Goal: Entertainment & Leisure: Consume media (video, audio)

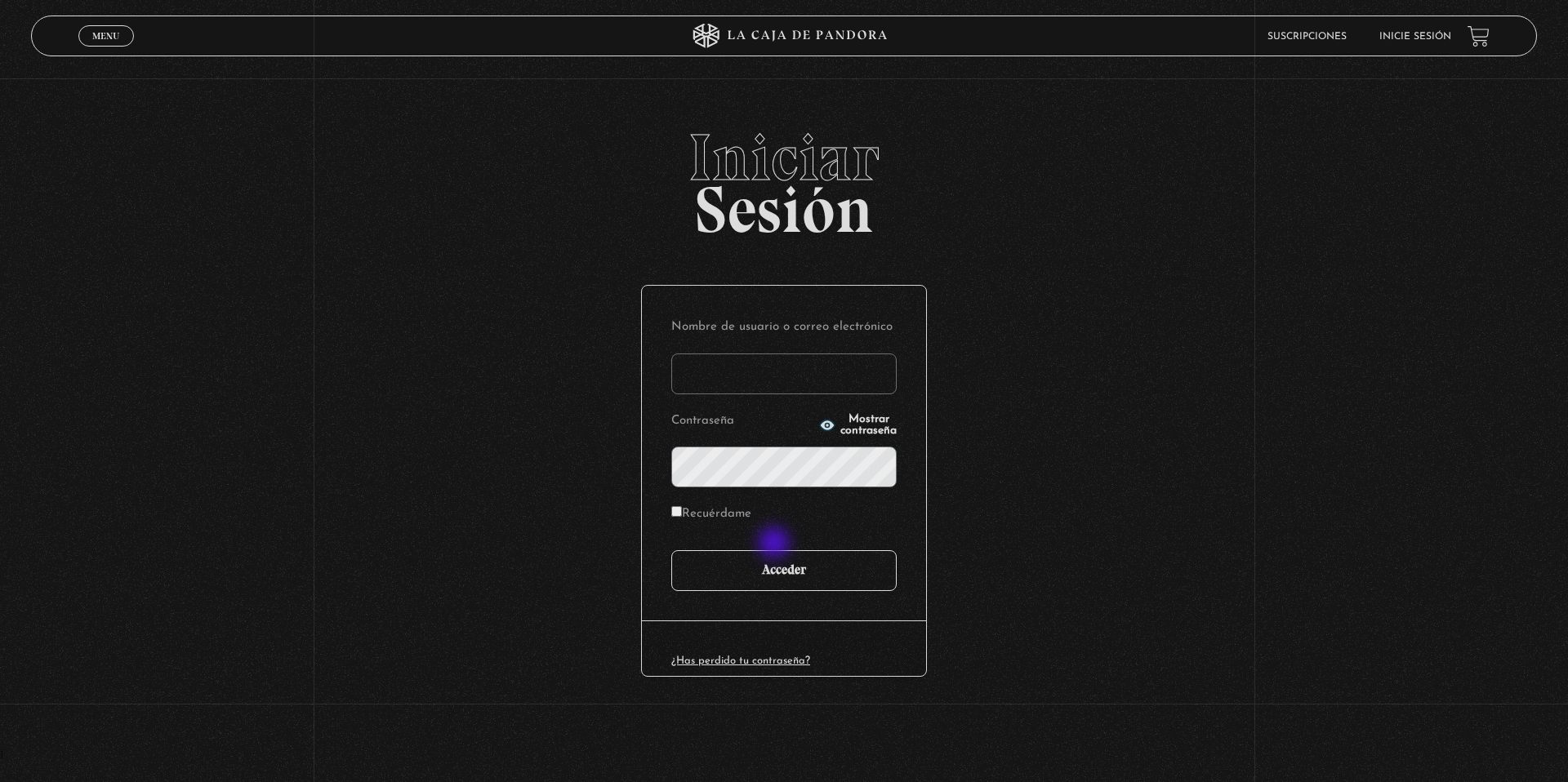
type input "ccas1075"
click at [770, 565] on input "Acceder" at bounding box center [783, 571] width 225 height 41
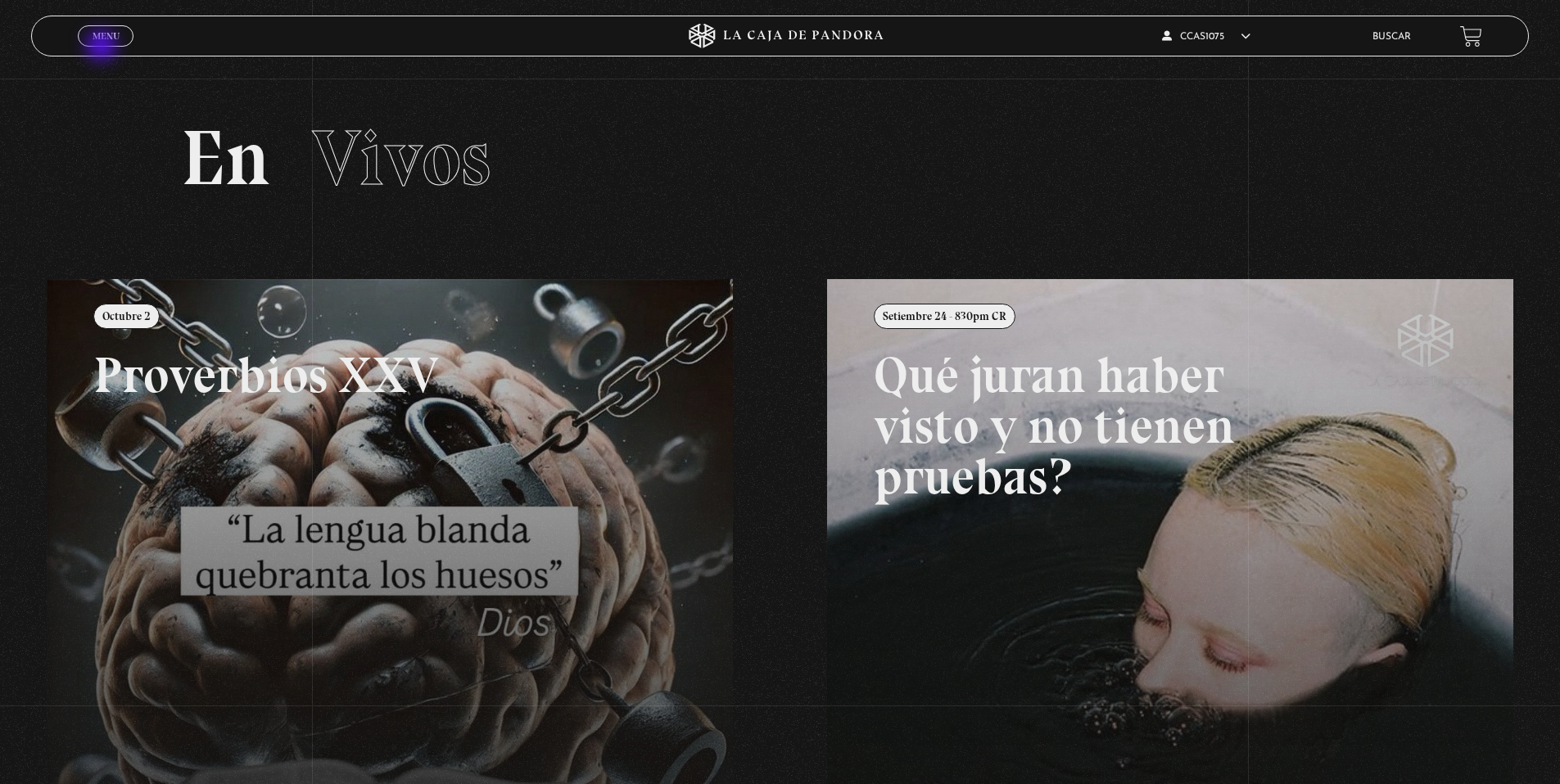
click at [104, 47] on div "Menu Cerrar" at bounding box center [312, 36] width 469 height 40
click at [100, 38] on span "Menu" at bounding box center [107, 36] width 27 height 10
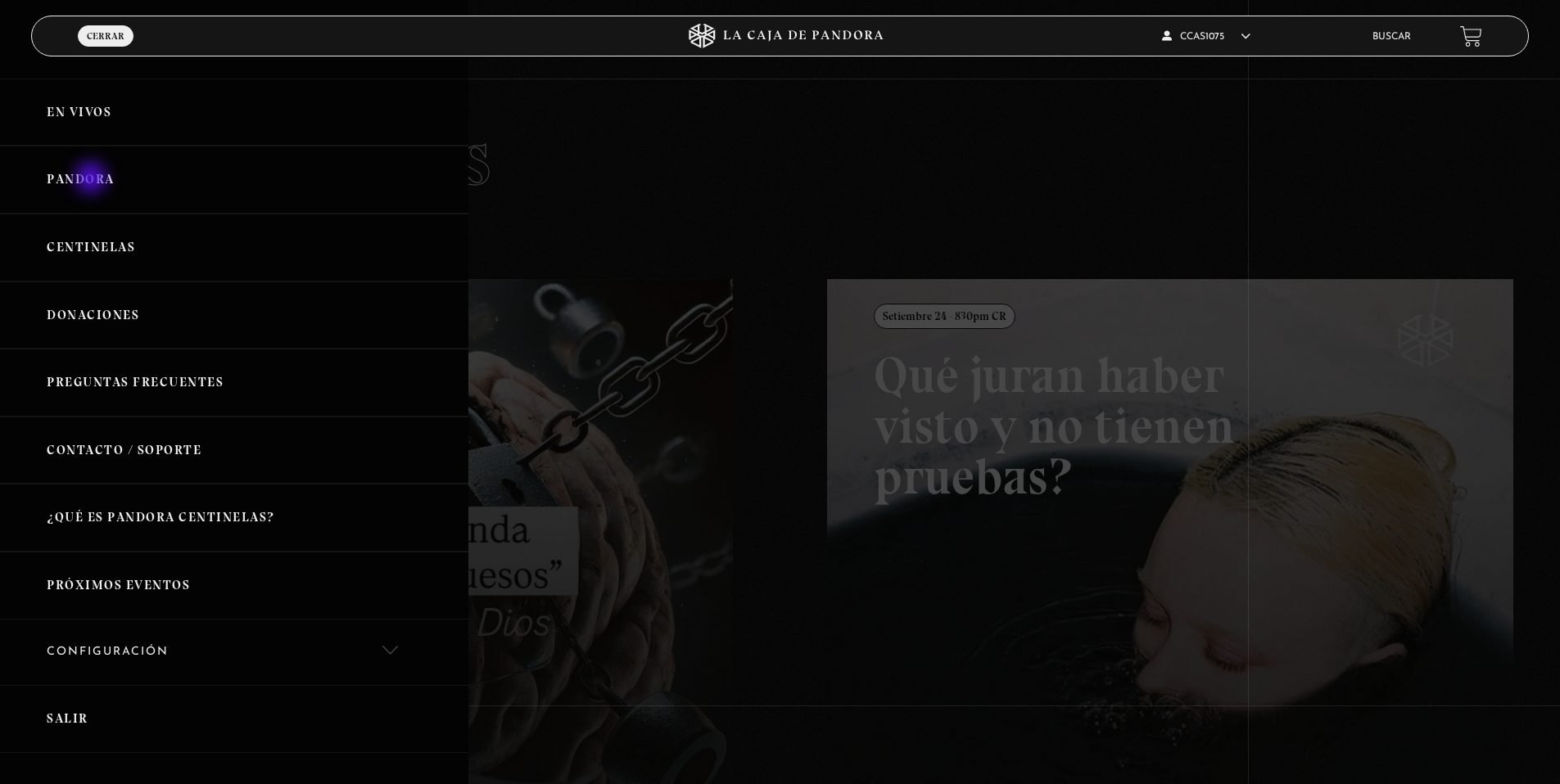
click at [94, 183] on link "Pandora" at bounding box center [234, 180] width 469 height 68
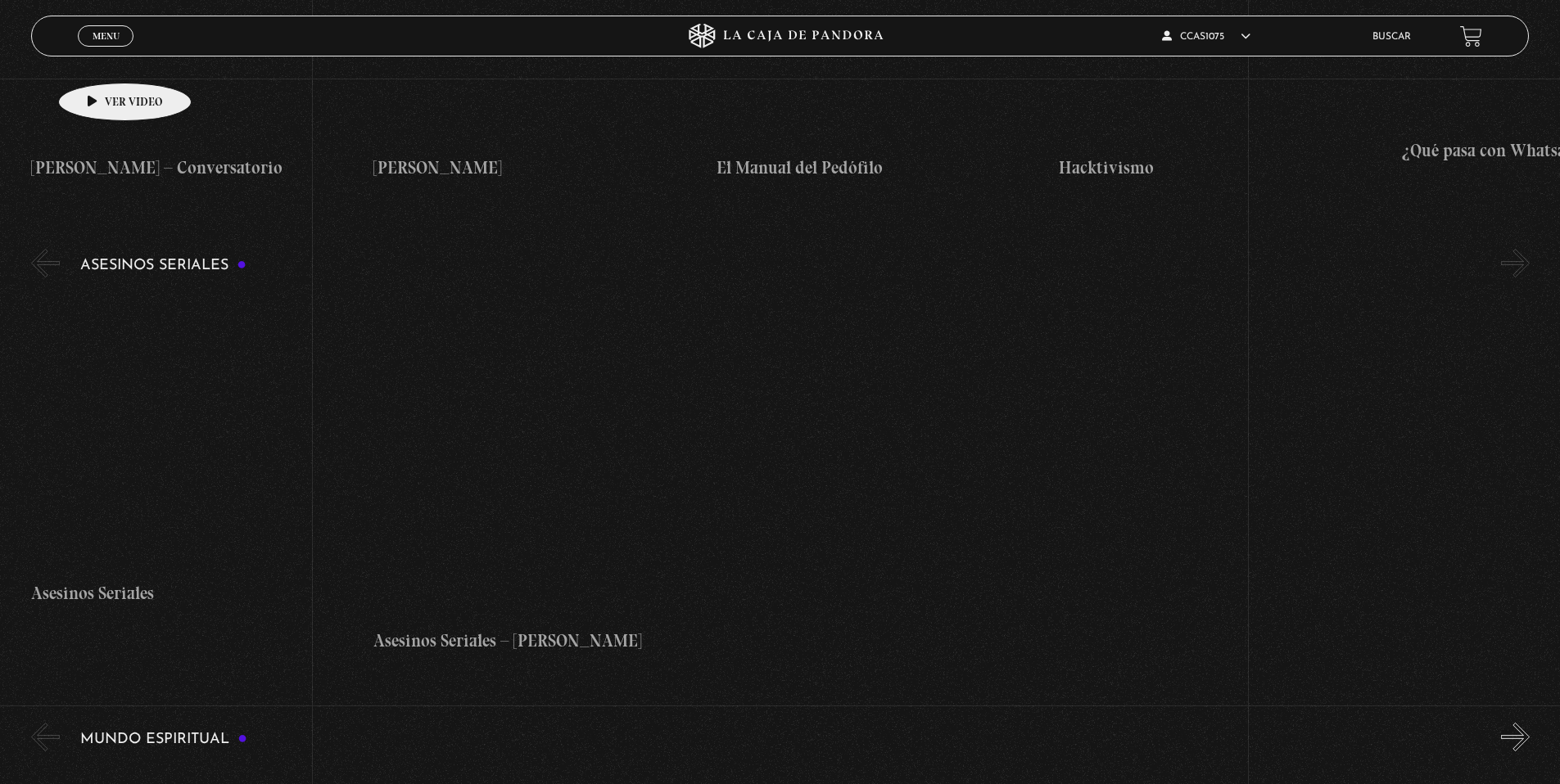
scroll to position [6143, 0]
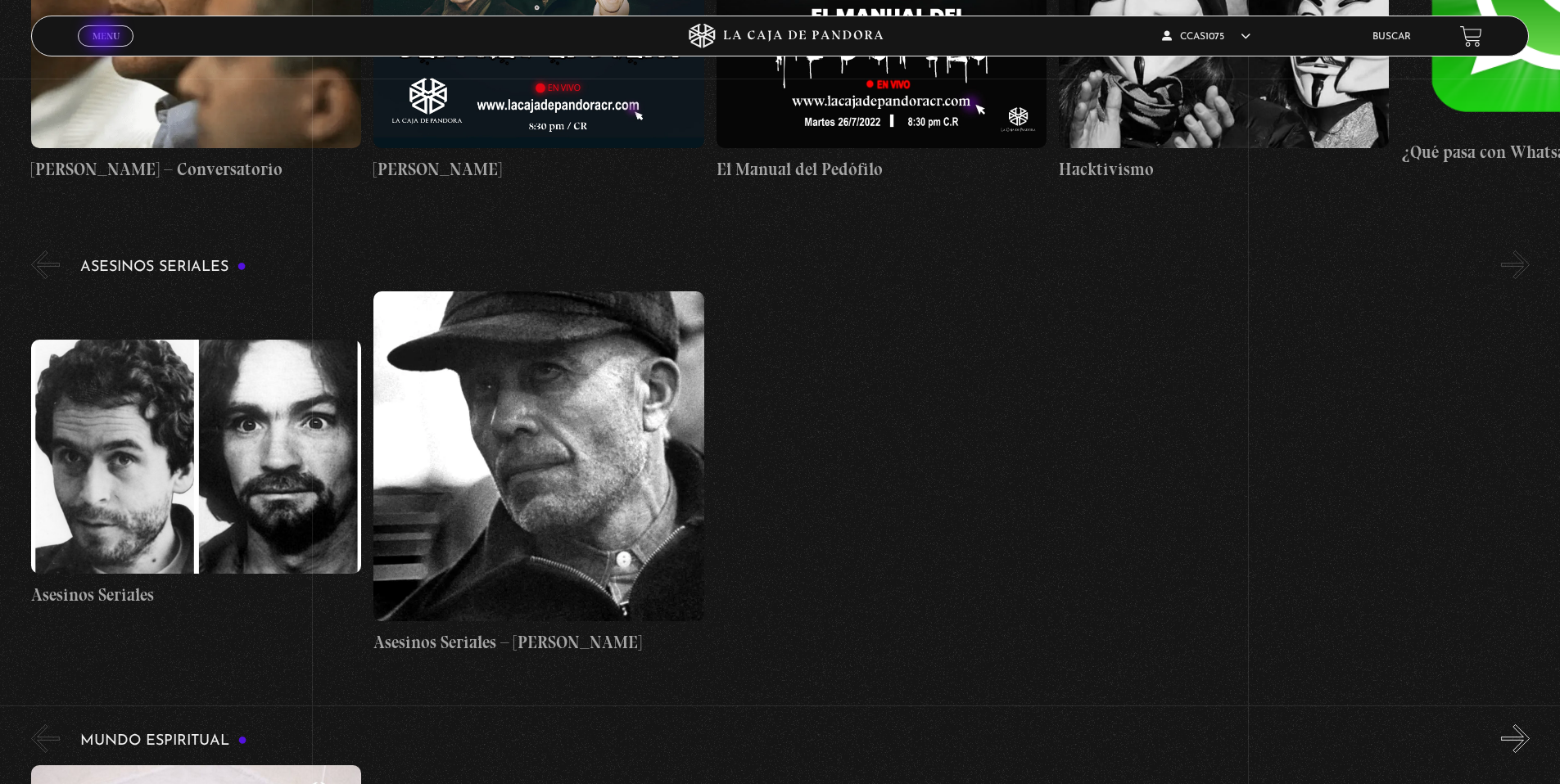
click at [104, 34] on span "Menu" at bounding box center [107, 36] width 27 height 10
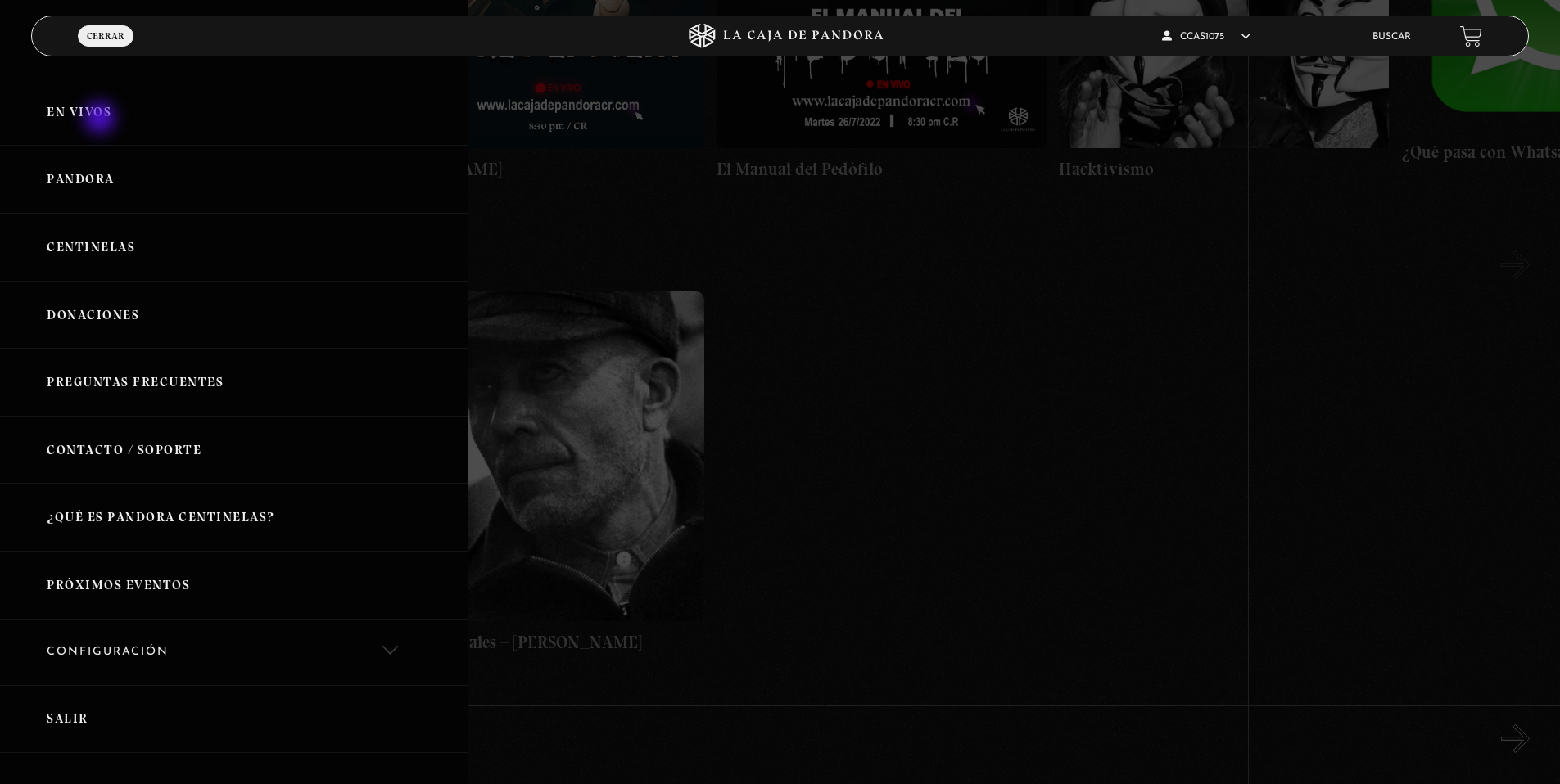
click at [102, 119] on link "En vivos" at bounding box center [234, 112] width 469 height 68
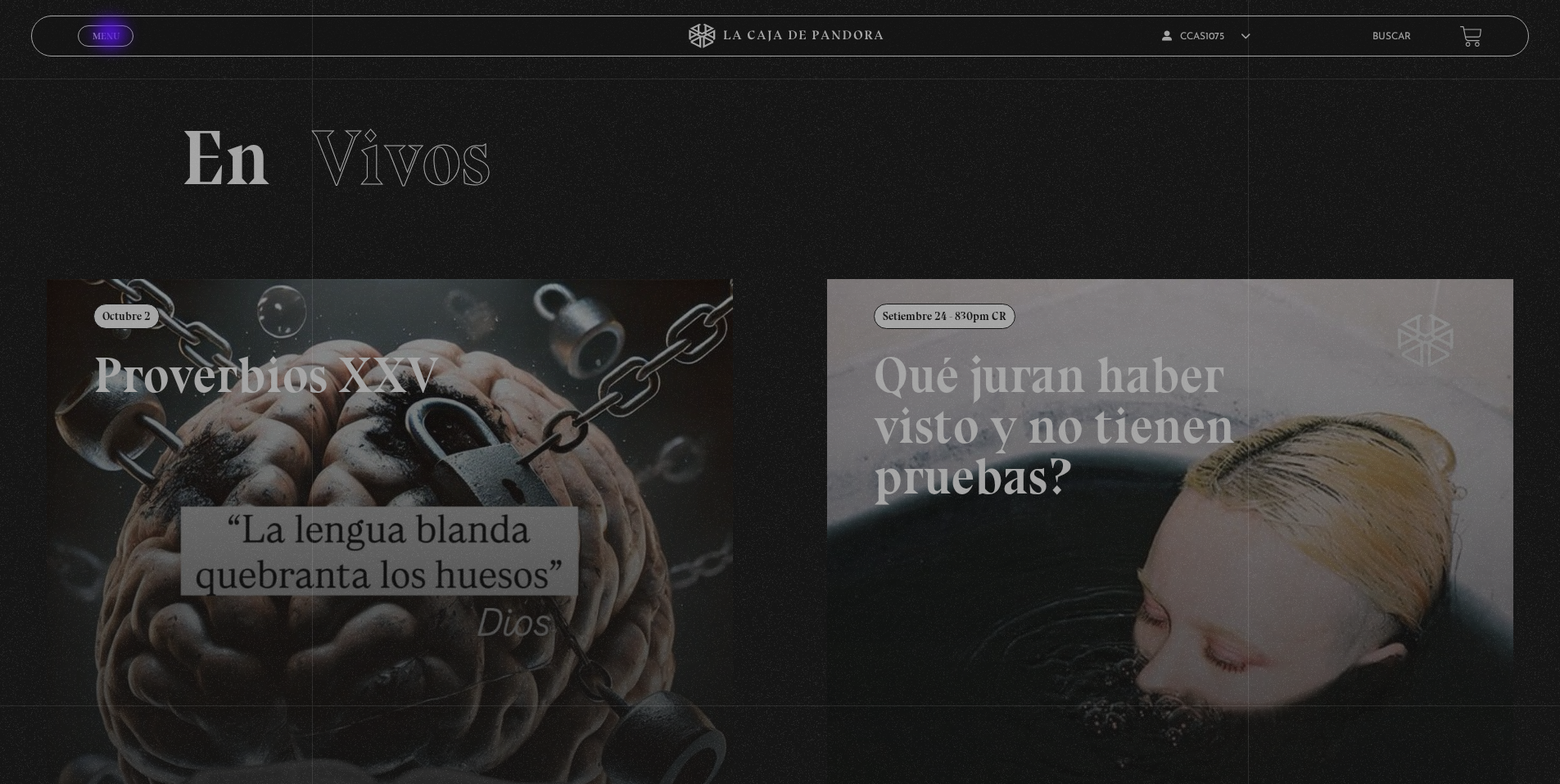
click at [112, 35] on span "Menu" at bounding box center [107, 36] width 27 height 10
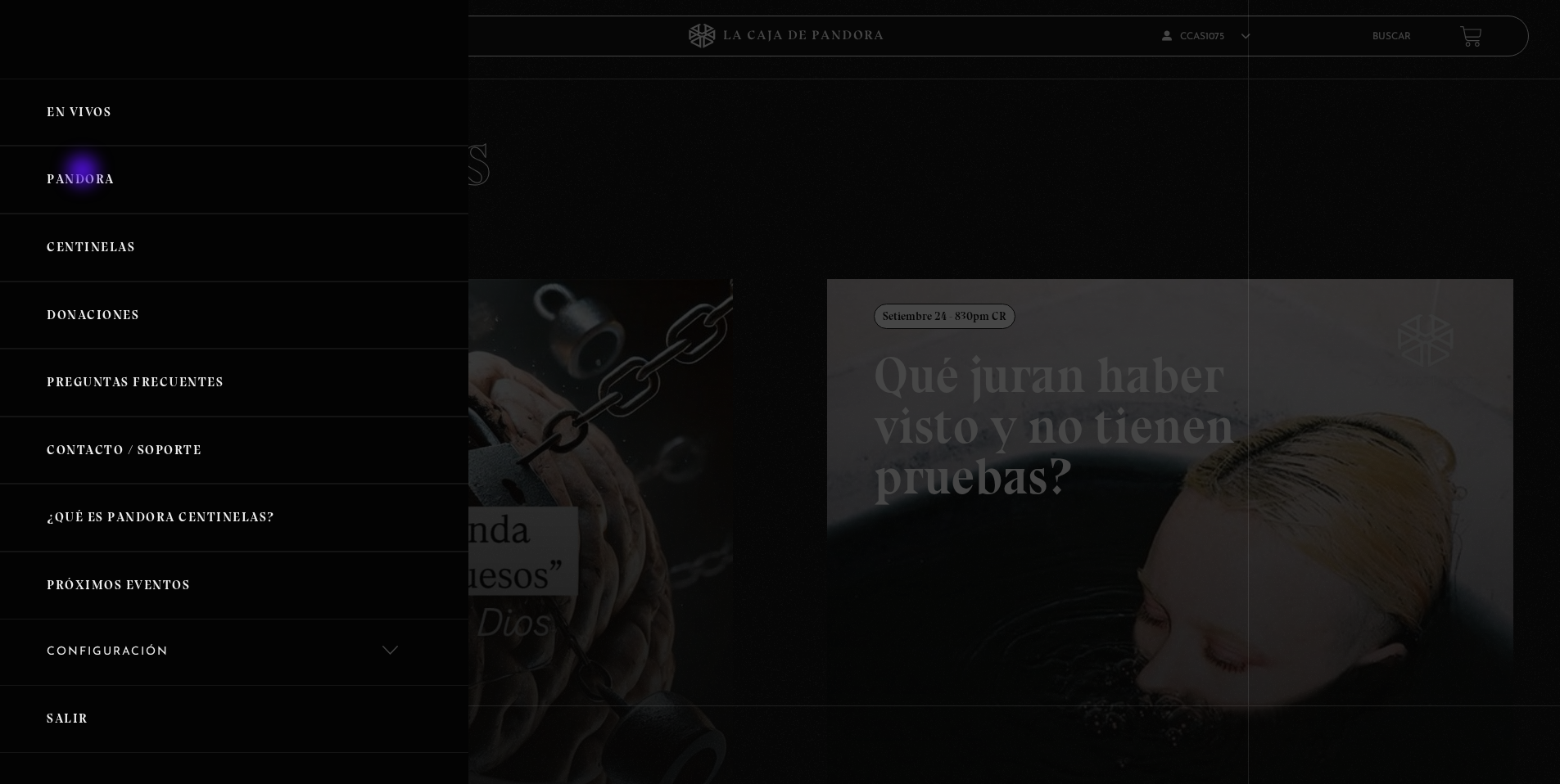
click at [84, 172] on link "Pandora" at bounding box center [234, 180] width 469 height 68
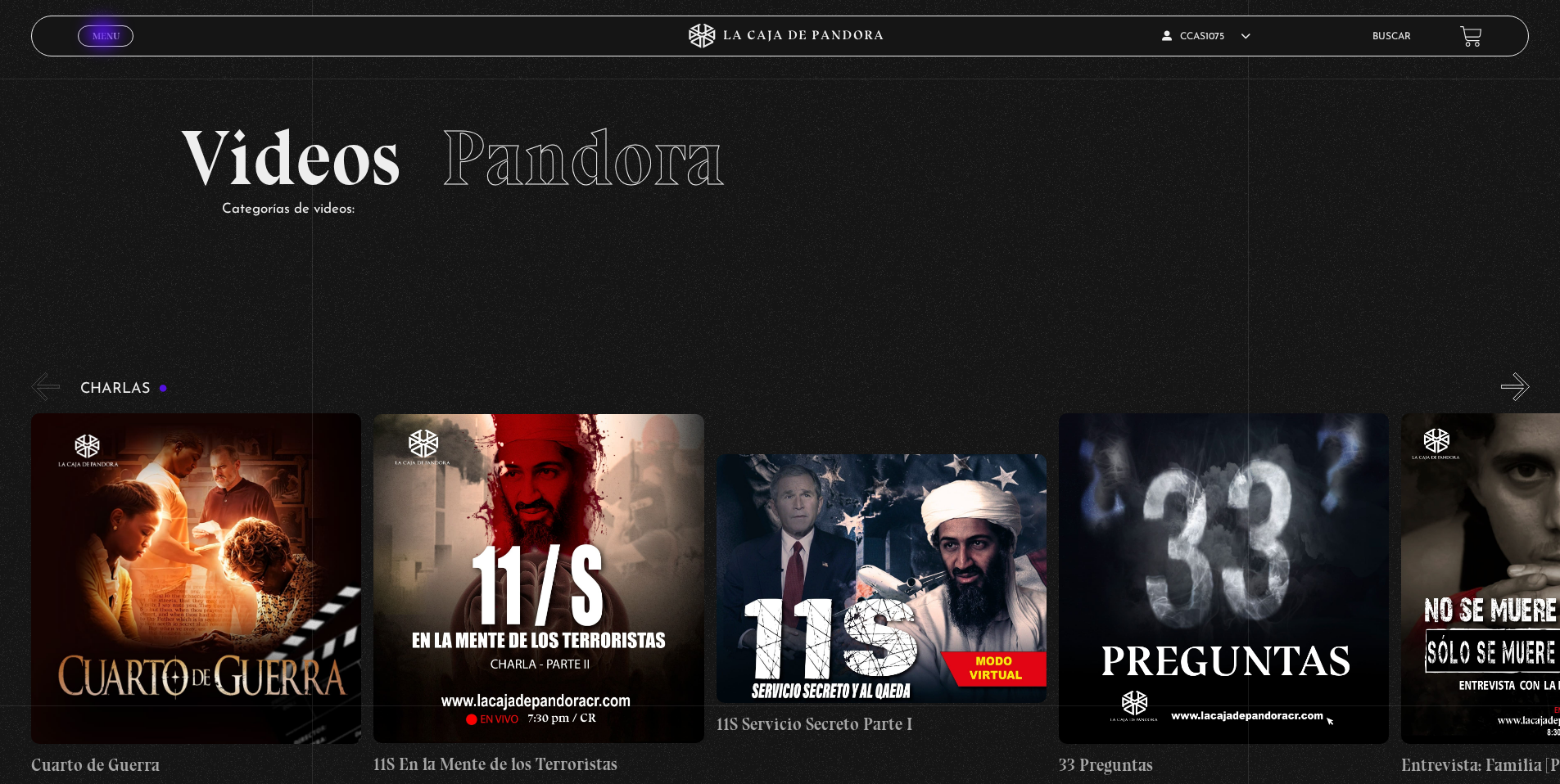
click at [105, 36] on span "Menu" at bounding box center [107, 36] width 27 height 10
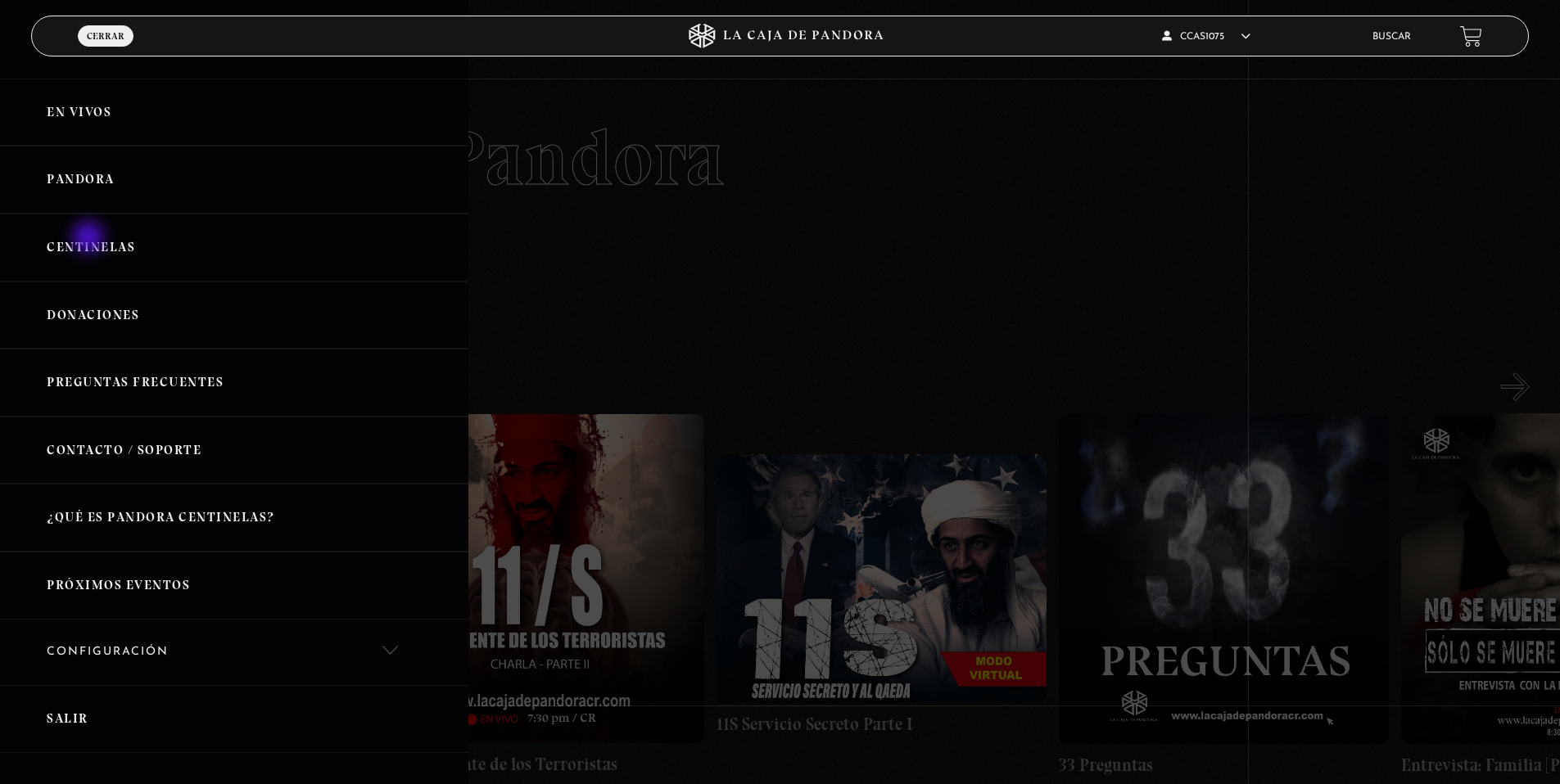
click at [90, 243] on link "Centinelas" at bounding box center [234, 248] width 469 height 68
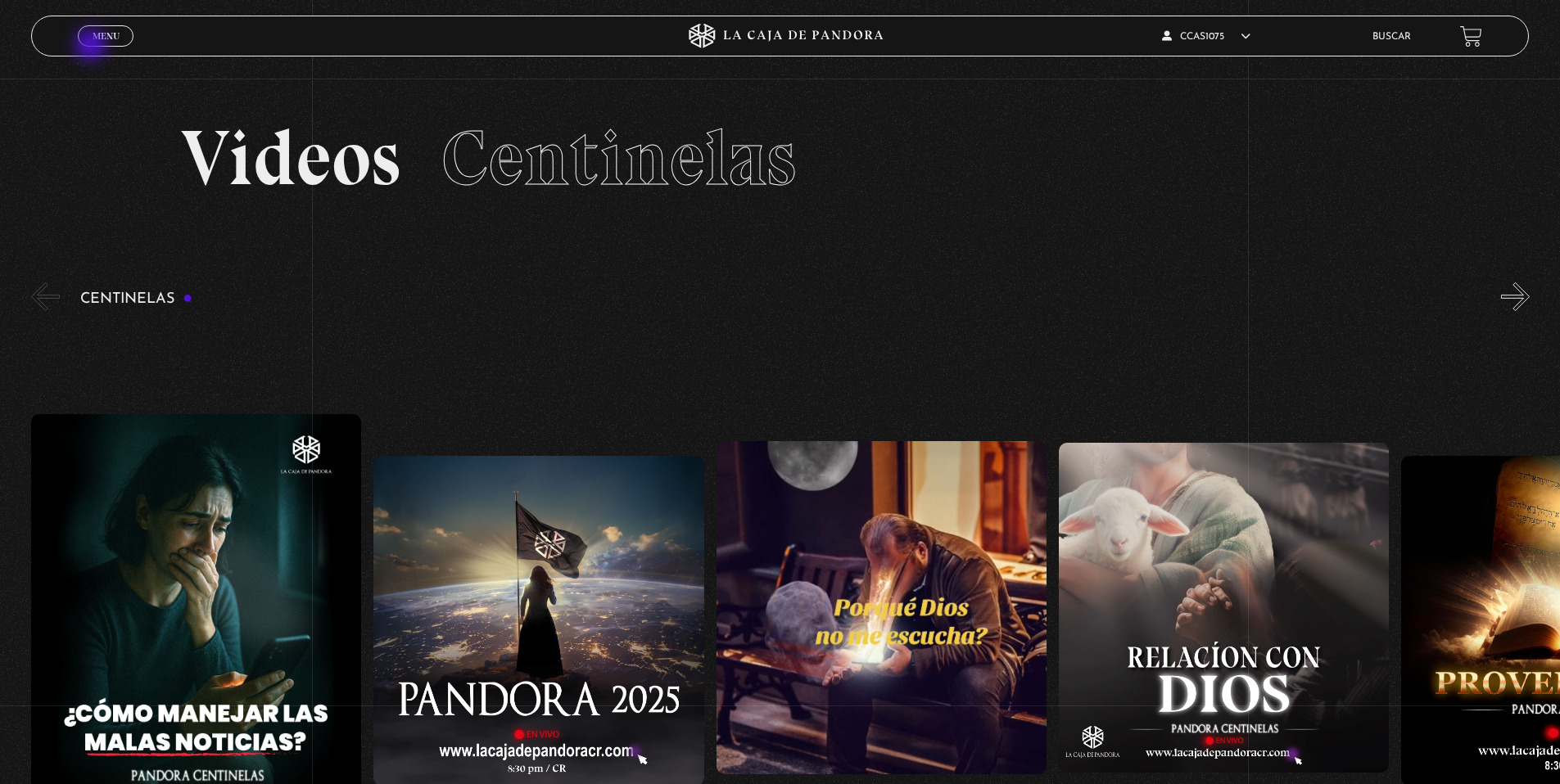
click at [101, 43] on link "Menu Cerrar" at bounding box center [106, 36] width 56 height 21
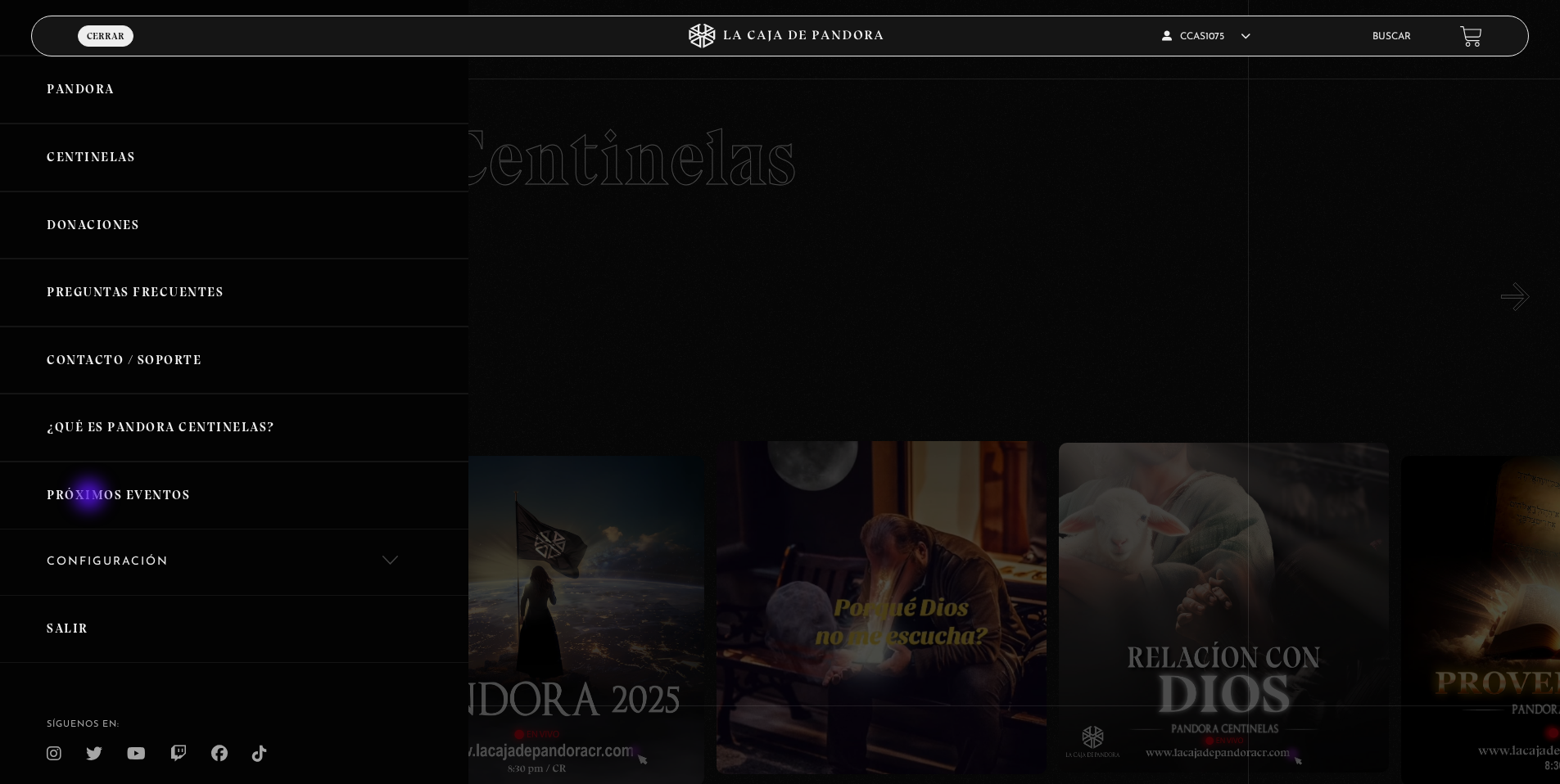
scroll to position [151, 0]
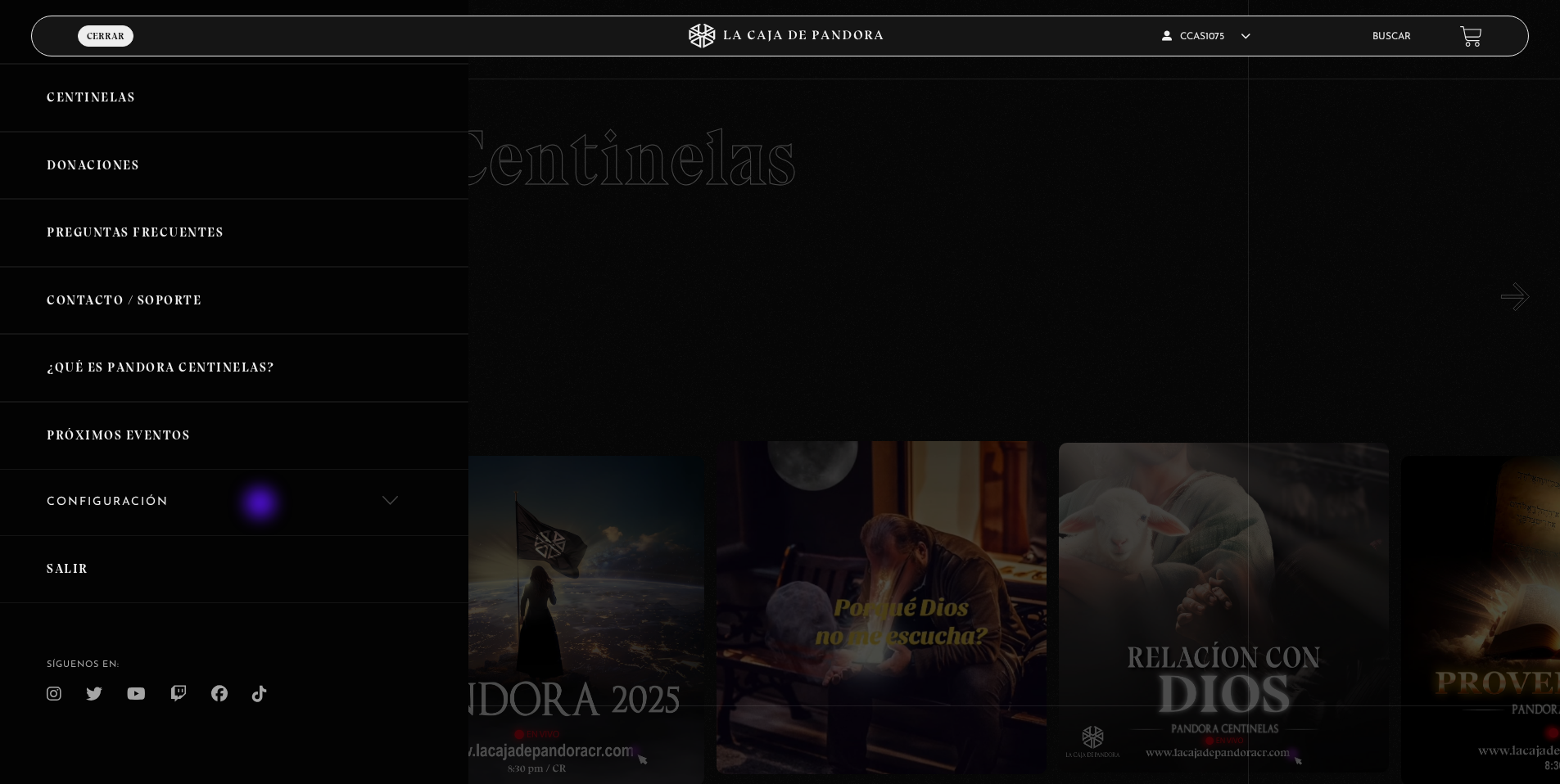
click at [262, 505] on link "Configuración" at bounding box center [234, 502] width 469 height 67
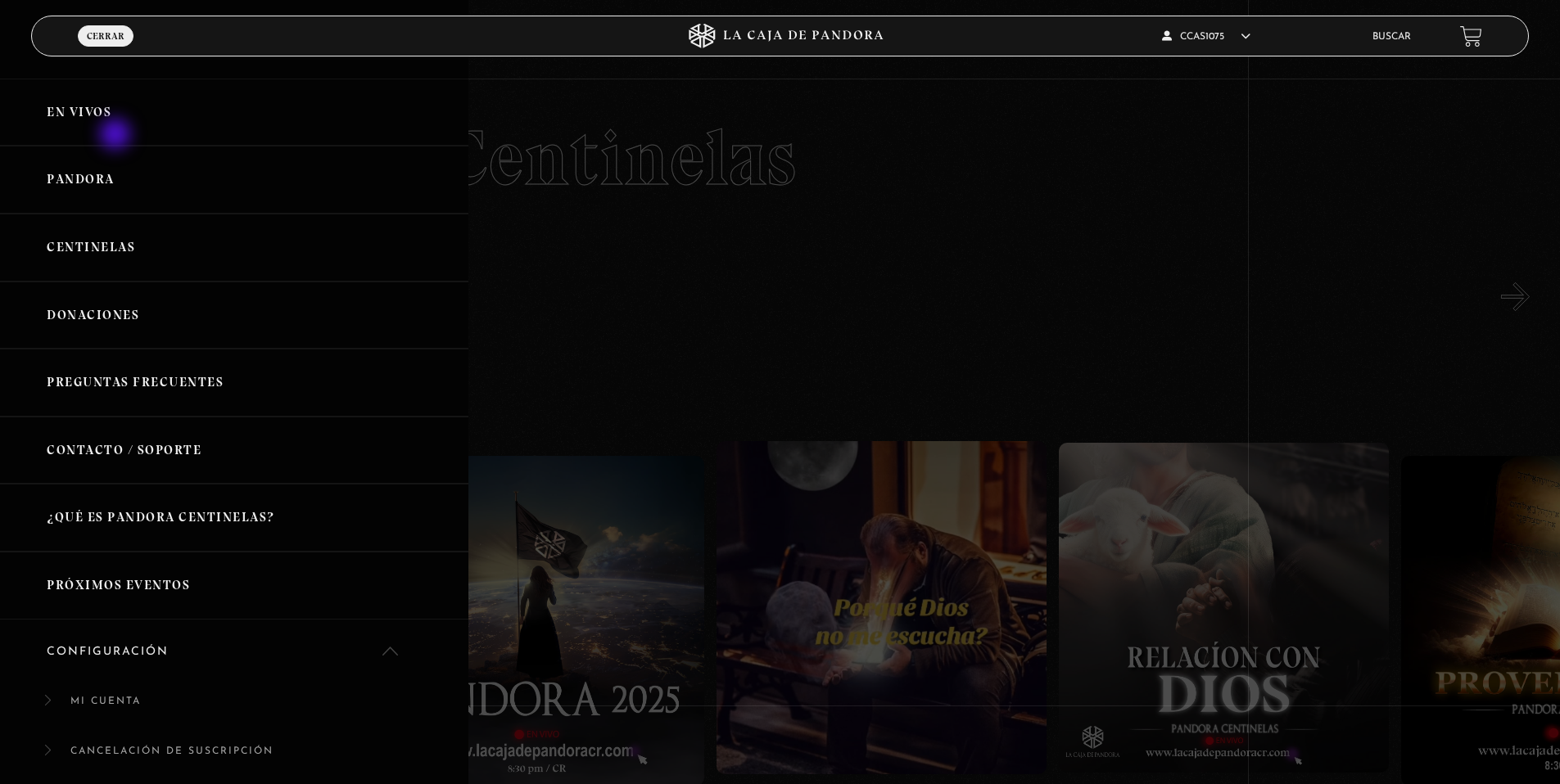
click at [117, 136] on link "En vivos" at bounding box center [234, 112] width 469 height 68
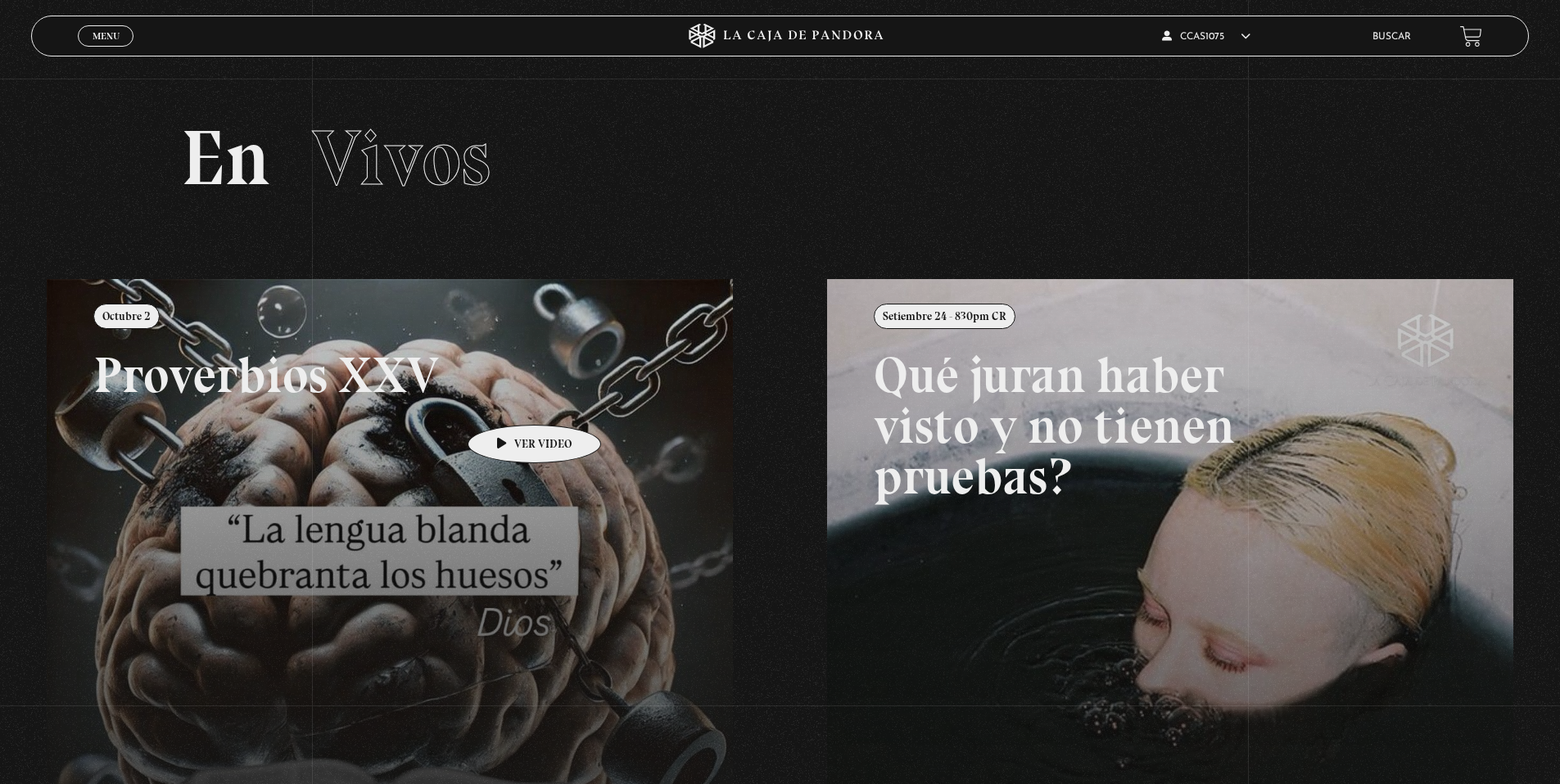
click at [508, 401] on link at bounding box center [826, 671] width 1560 height 784
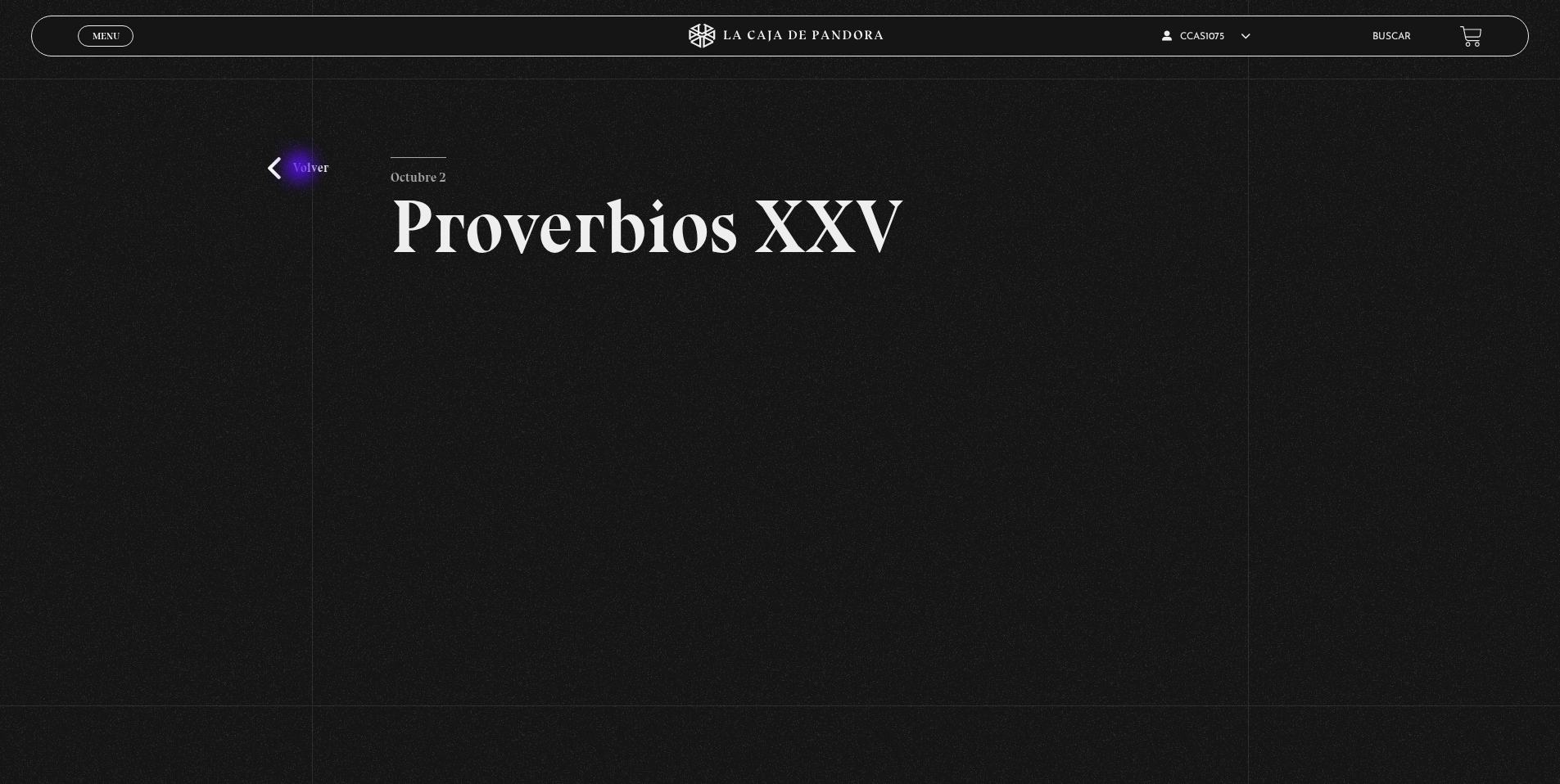
click at [301, 168] on link "Volver" at bounding box center [298, 167] width 61 height 22
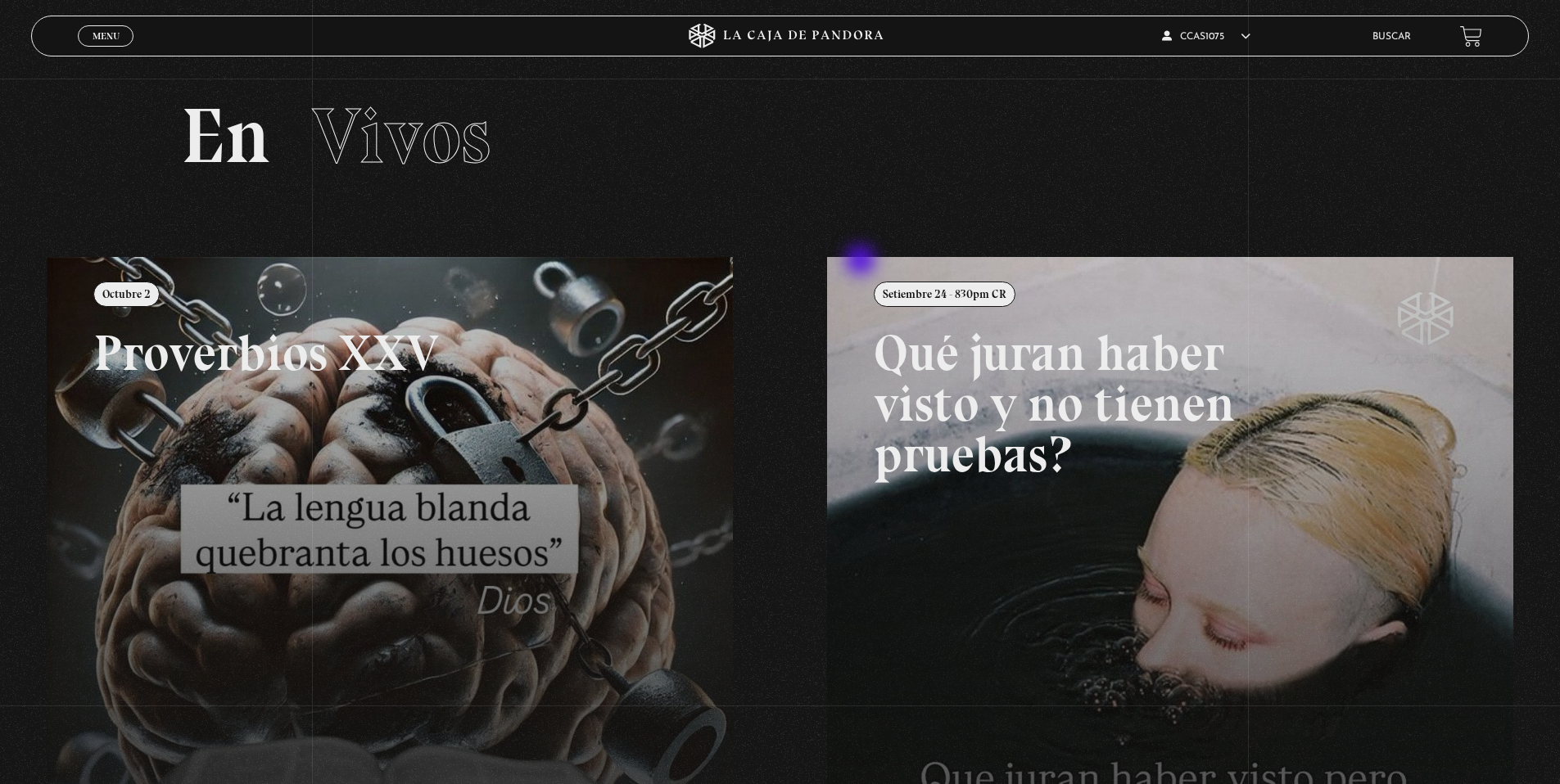
scroll to position [52, 0]
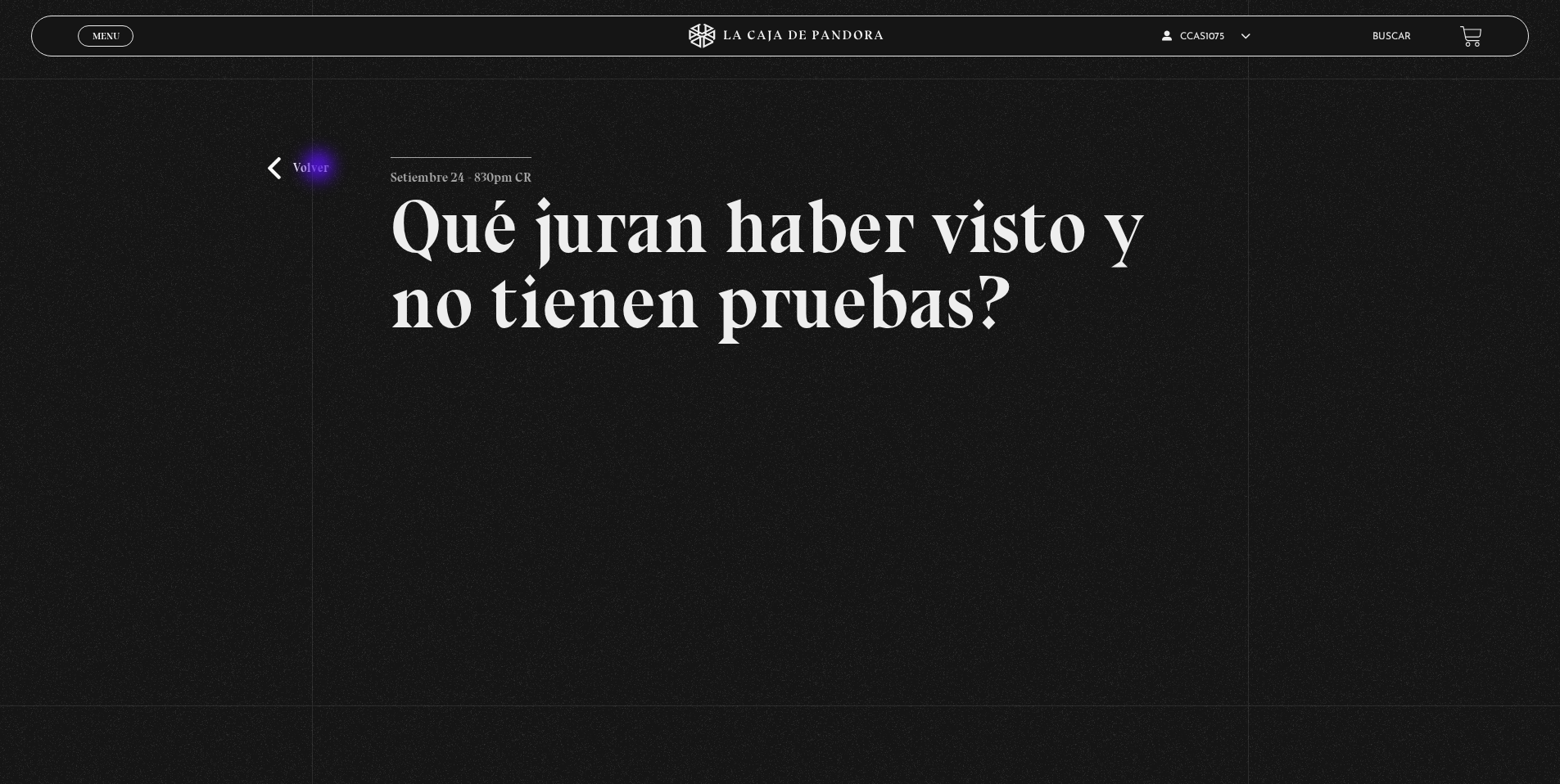
click at [321, 167] on link "Volver" at bounding box center [298, 167] width 61 height 22
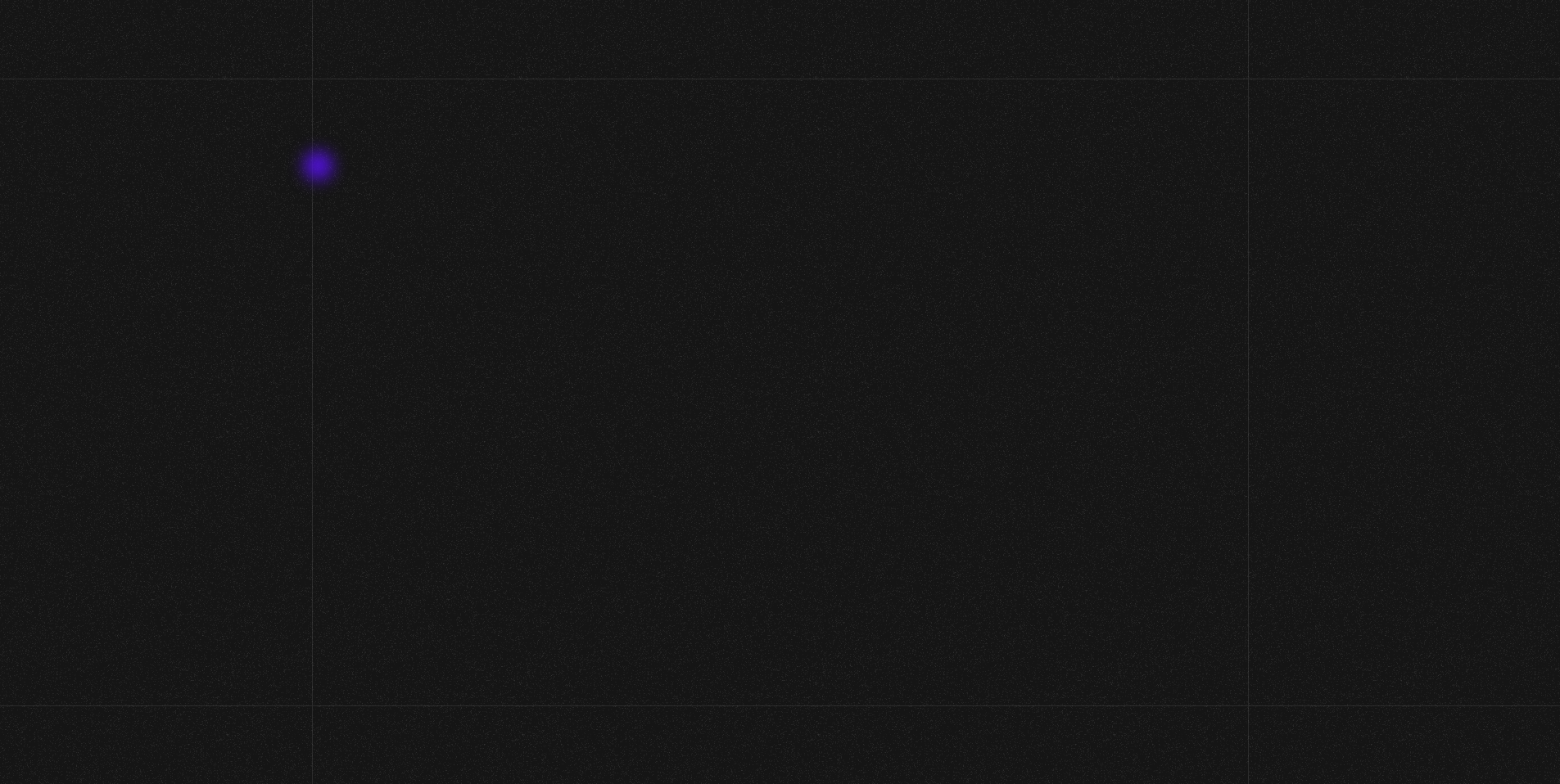
scroll to position [52, 0]
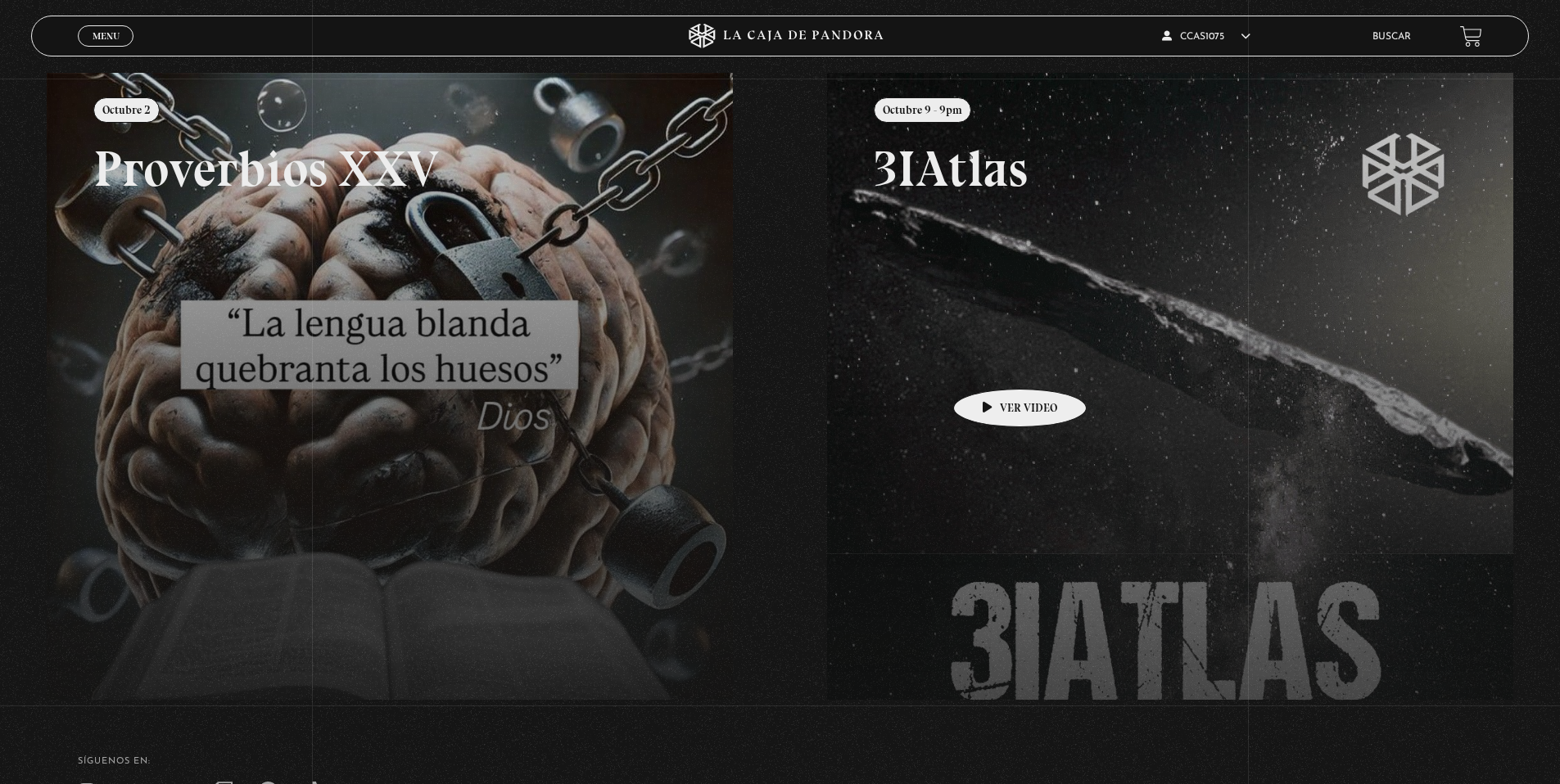
scroll to position [213, 0]
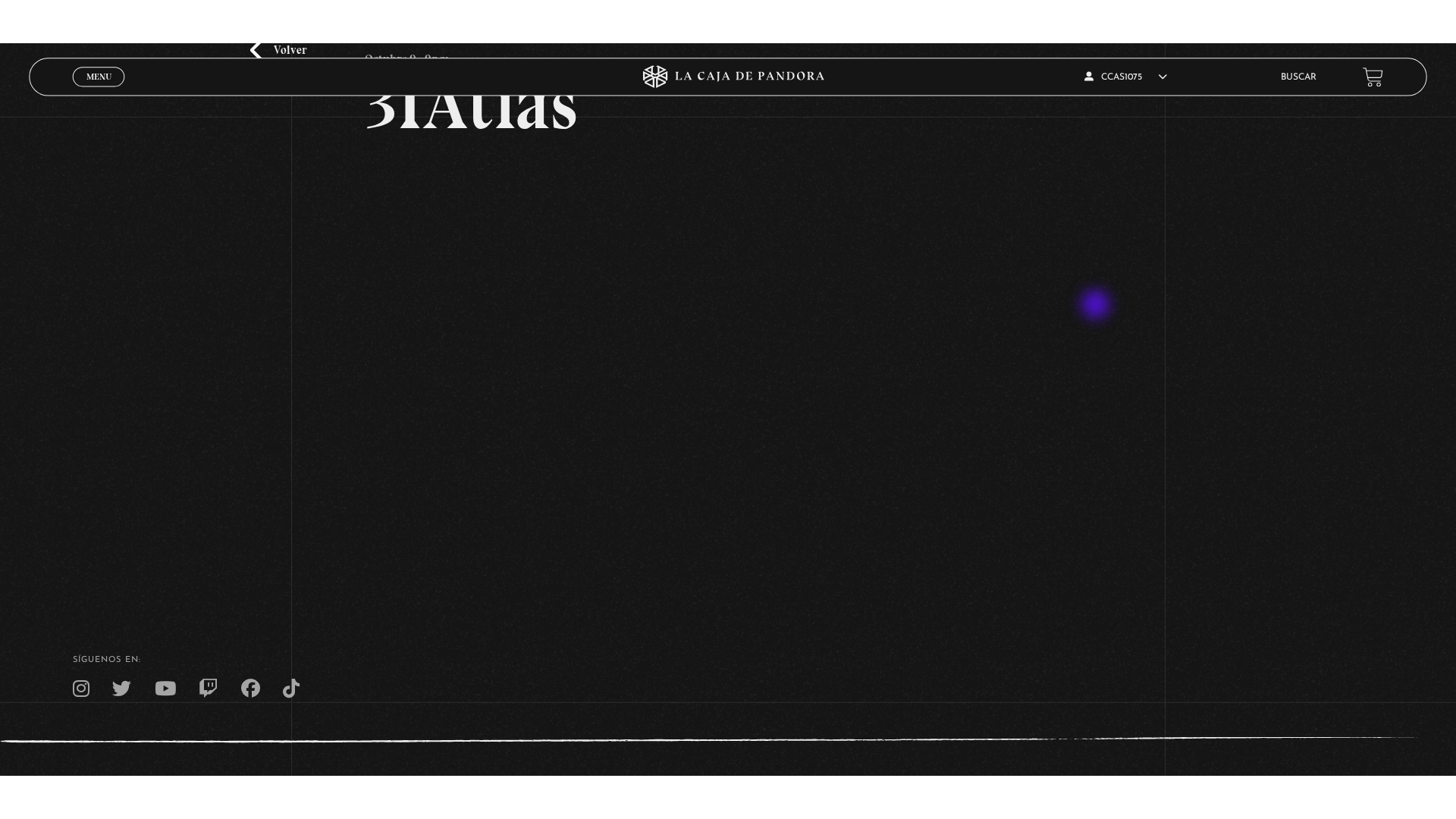
scroll to position [139, 0]
